Goal: Navigation & Orientation: Find specific page/section

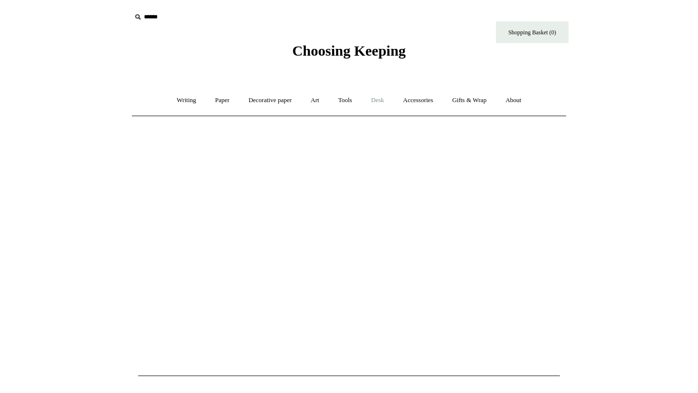
click at [381, 99] on link "Desk +" at bounding box center [377, 101] width 31 height 26
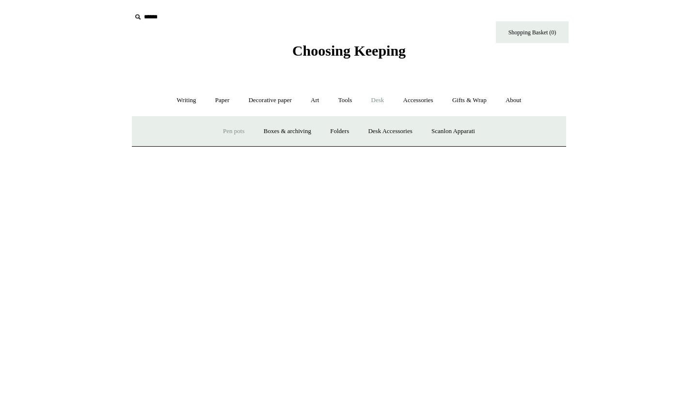
click at [223, 132] on link "Pen pots" at bounding box center [233, 132] width 39 height 26
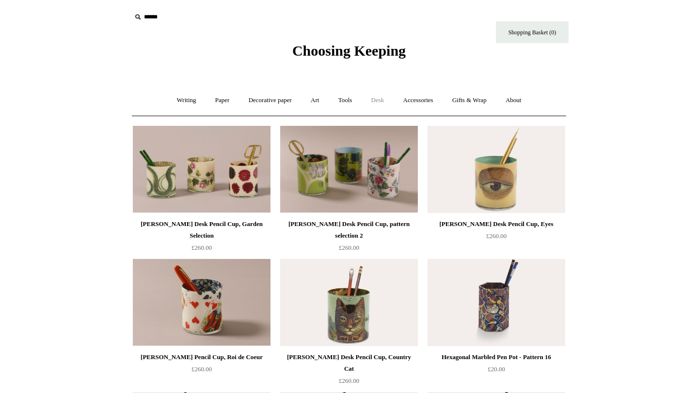
click at [376, 98] on link "Desk +" at bounding box center [377, 101] width 31 height 26
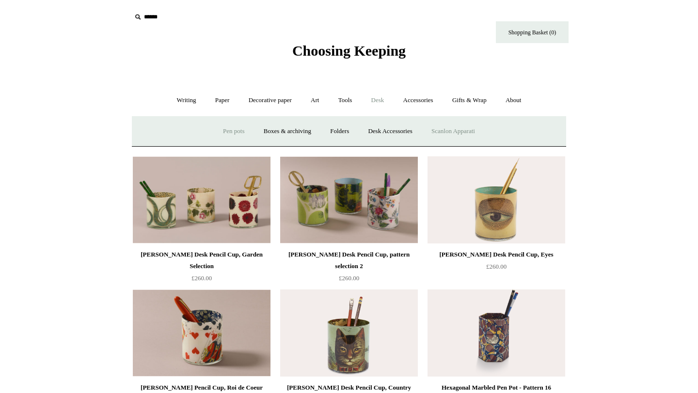
click at [443, 128] on link "Scanlon Apparati" at bounding box center [452, 132] width 61 height 26
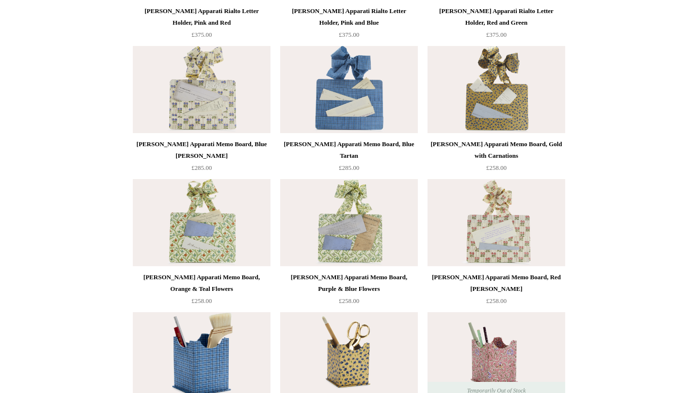
scroll to position [281, 0]
